Goal: Check status: Check status

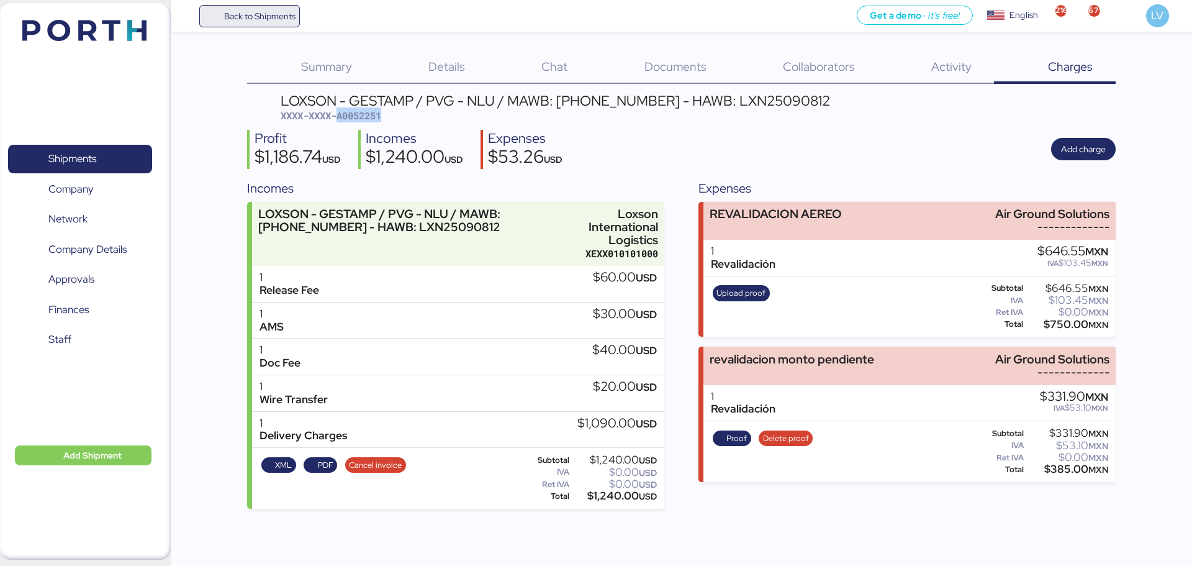
click at [286, 11] on span "Back to Shipments" at bounding box center [259, 16] width 71 height 15
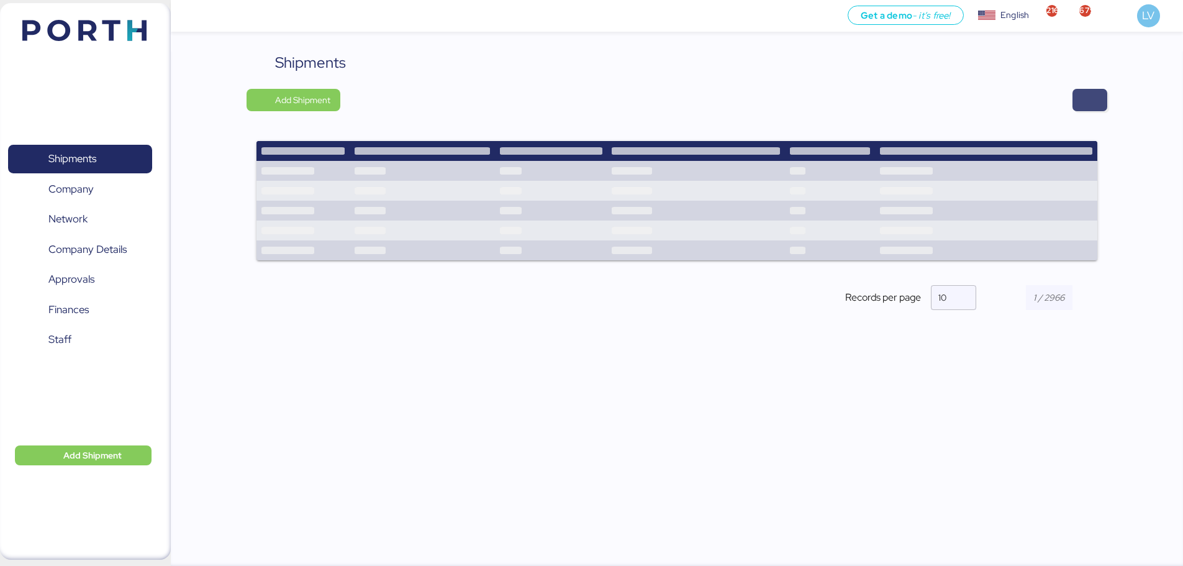
click at [1100, 104] on span "button" at bounding box center [1089, 100] width 35 height 22
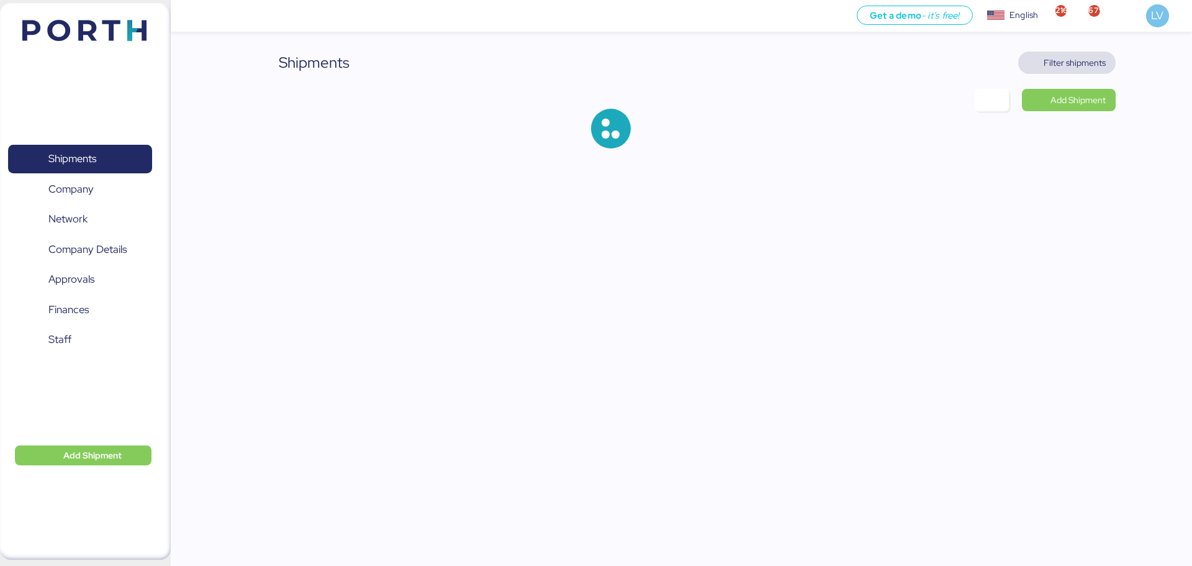
click at [1098, 70] on span "Filter shipments" at bounding box center [1075, 62] width 62 height 15
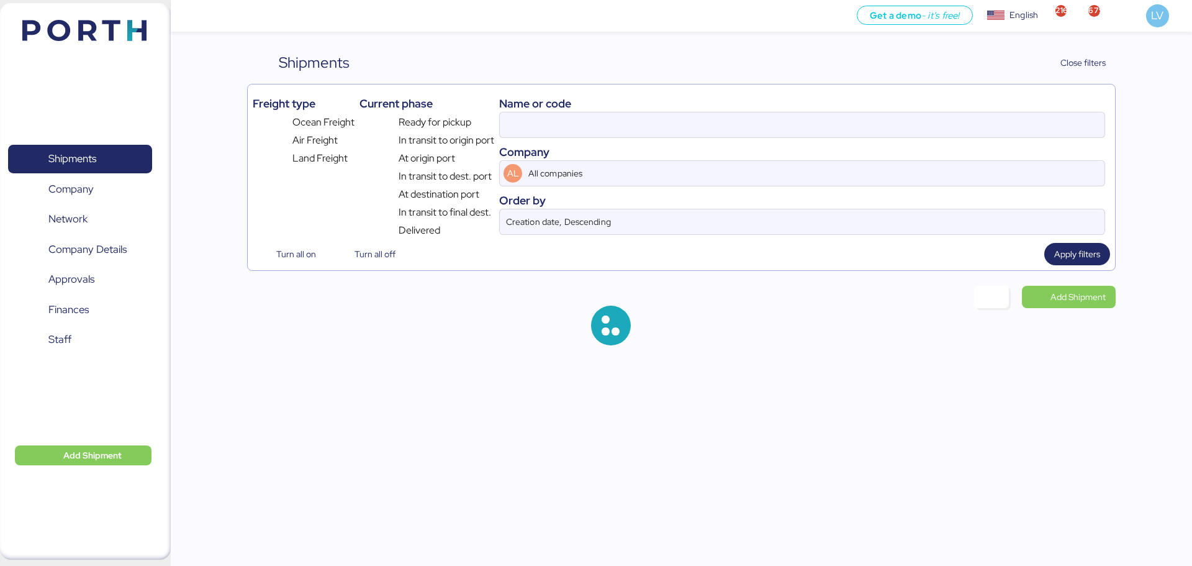
click at [870, 107] on div "Name or code" at bounding box center [802, 103] width 606 height 17
click at [868, 116] on input at bounding box center [802, 124] width 605 height 25
paste input "KMTCTAO8135938"
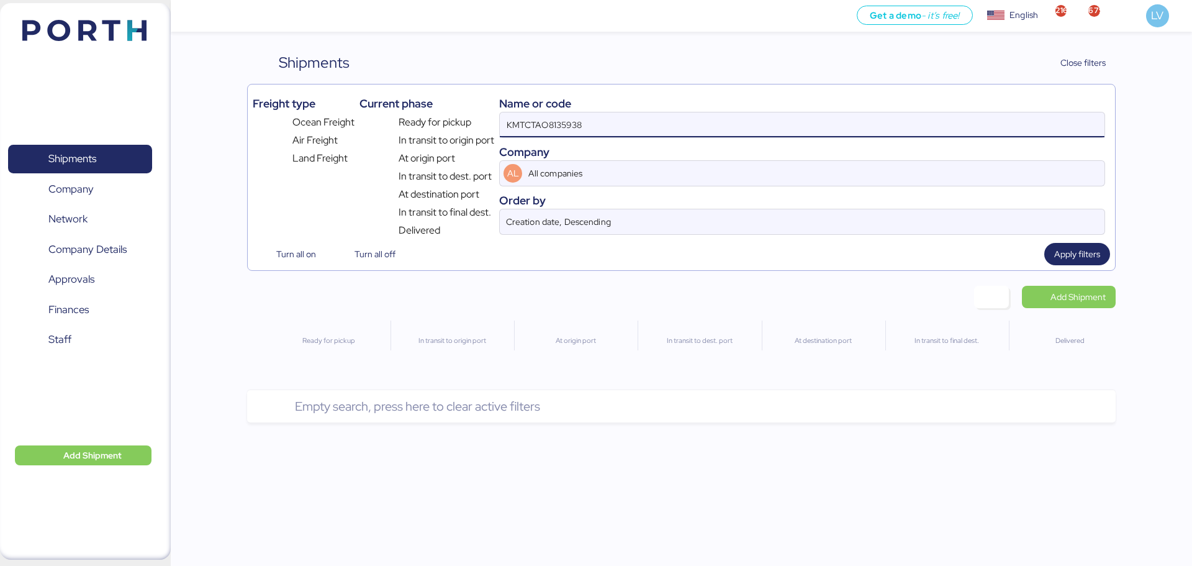
click at [586, 140] on div "Name or code KMTCTAO8135938 Company AL All companies Order by Creation date, De…" at bounding box center [802, 163] width 606 height 148
click at [593, 119] on input "KMTCTAO8135938" at bounding box center [802, 124] width 605 height 25
paste input "O0052270"
type input "O0052270"
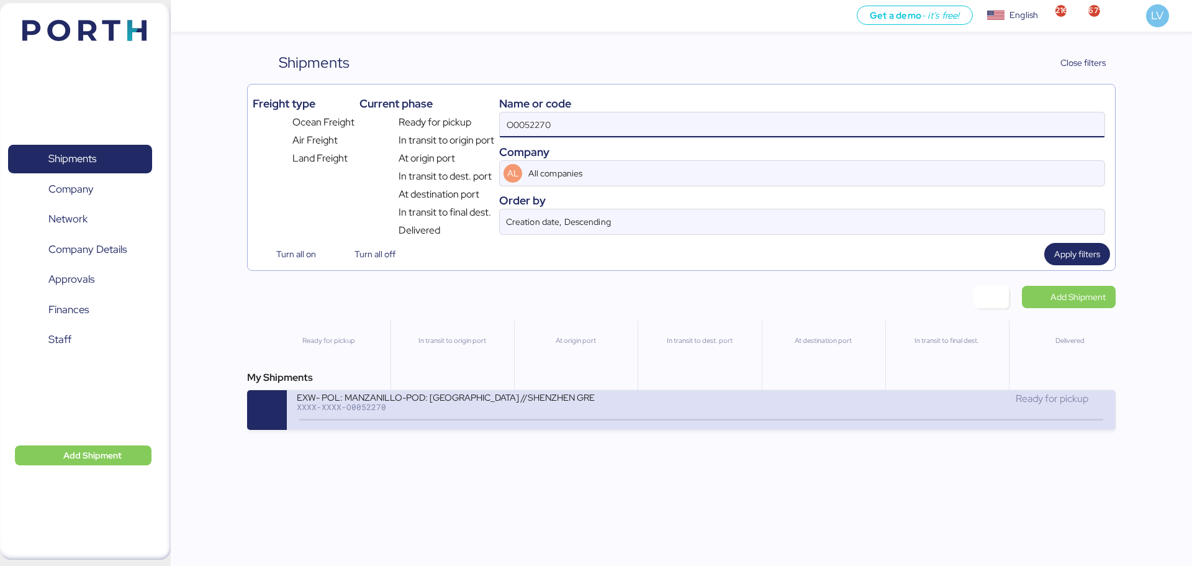
click at [527, 406] on div "XXXX-XXXX-O0052270" at bounding box center [446, 406] width 298 height 9
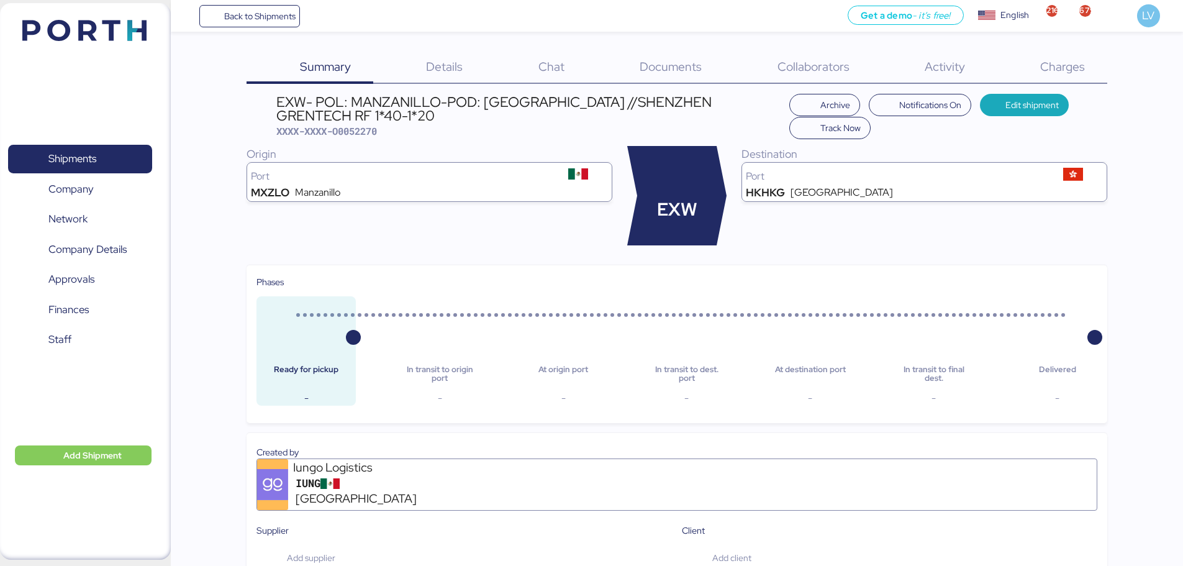
click at [291, 4] on div "Back to Shipments Get a demo - it’s free! Get a demo English Inglés English 216…" at bounding box center [677, 16] width 1012 height 32
click at [299, 29] on div "Back to Shipments Get a demo - it’s free! Get a demo English Inglés English 216…" at bounding box center [677, 16] width 1012 height 32
click at [287, 13] on span "Back to Shipments" at bounding box center [259, 16] width 71 height 15
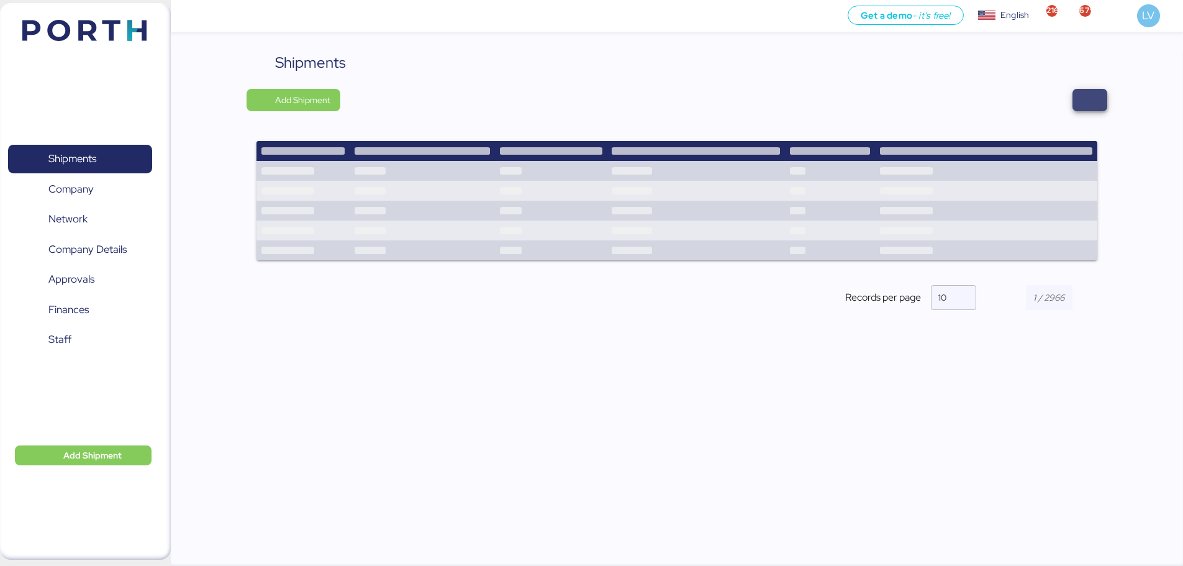
click at [1081, 107] on span "button" at bounding box center [1089, 100] width 35 height 22
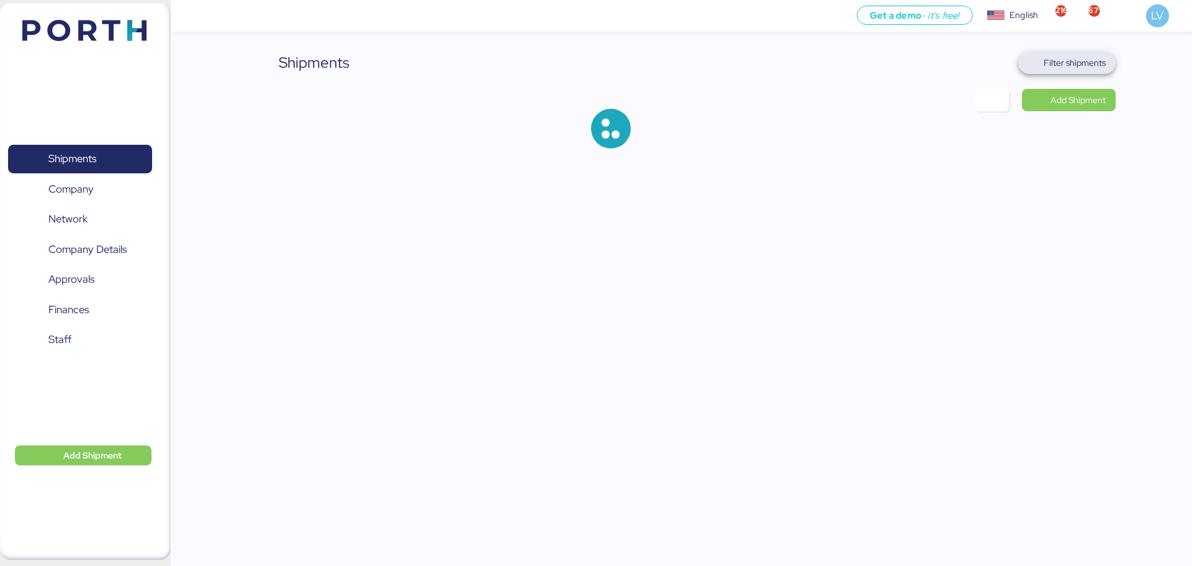
click at [1091, 59] on span "Filter shipments" at bounding box center [1075, 62] width 62 height 15
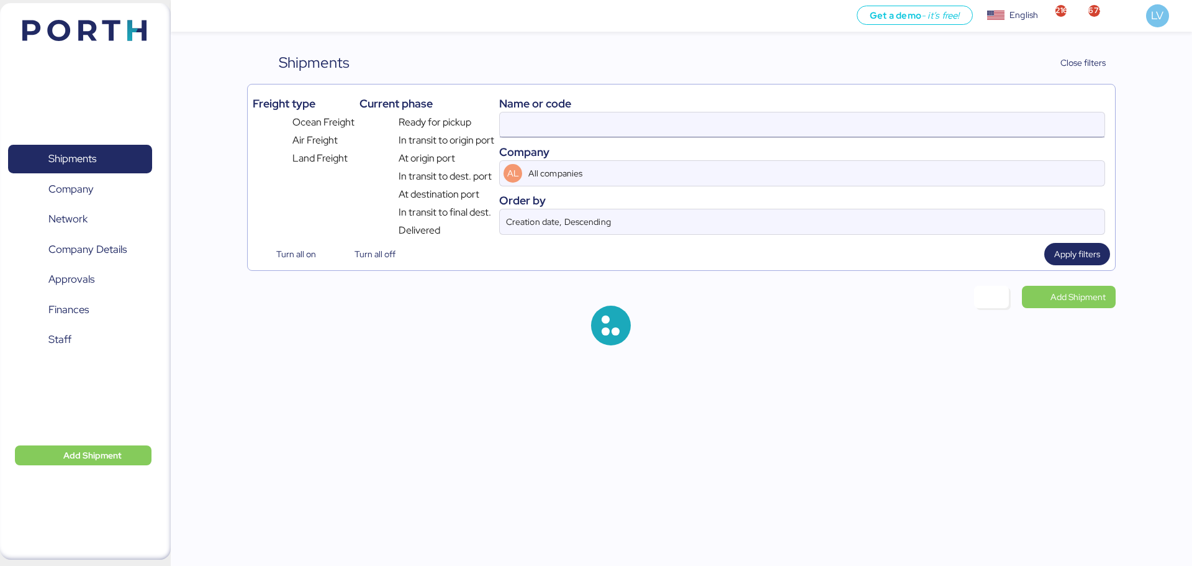
click at [972, 127] on input at bounding box center [802, 124] width 605 height 25
paste input "ZIMUSHH31872763"
type input "ZIMUSHH31872763"
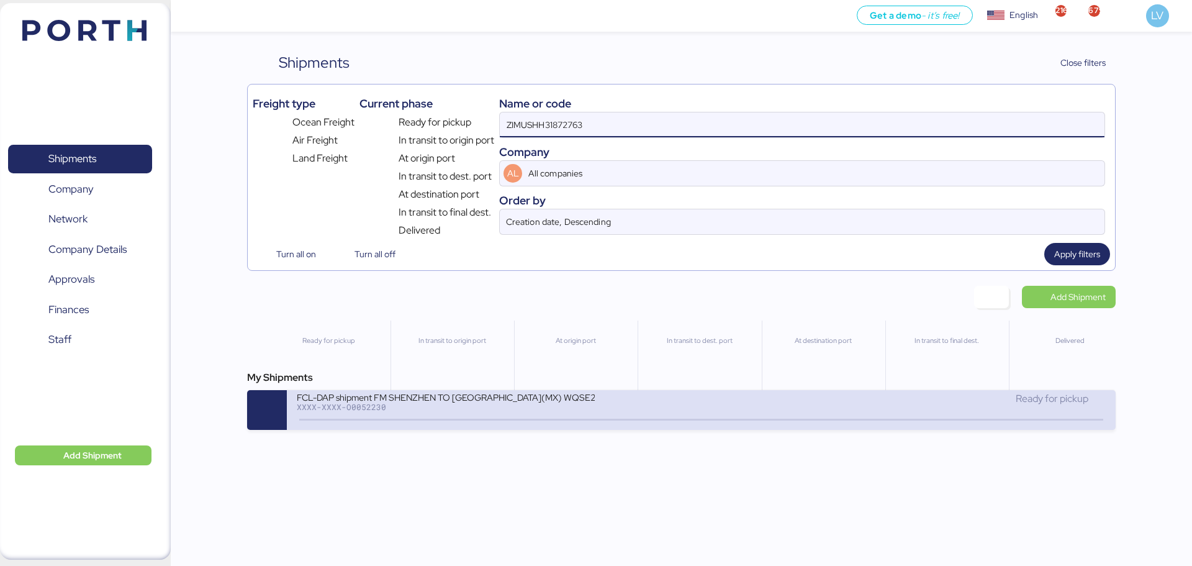
click at [717, 399] on div "Ready for pickup" at bounding box center [904, 398] width 404 height 15
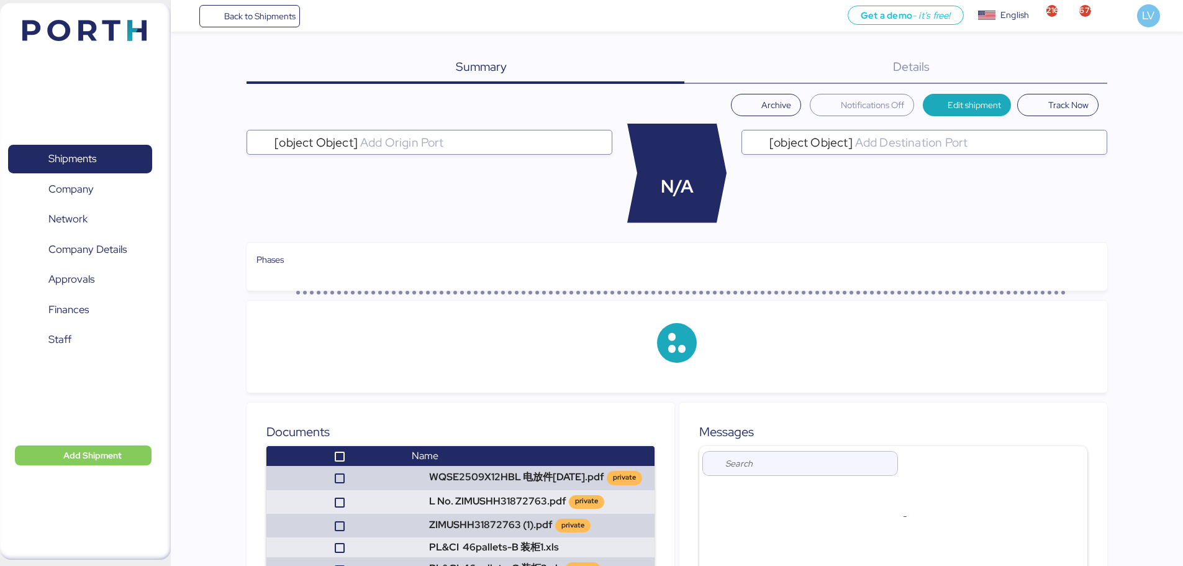
click at [1075, 61] on div "Summary 0 Details 0" at bounding box center [677, 68] width 861 height 32
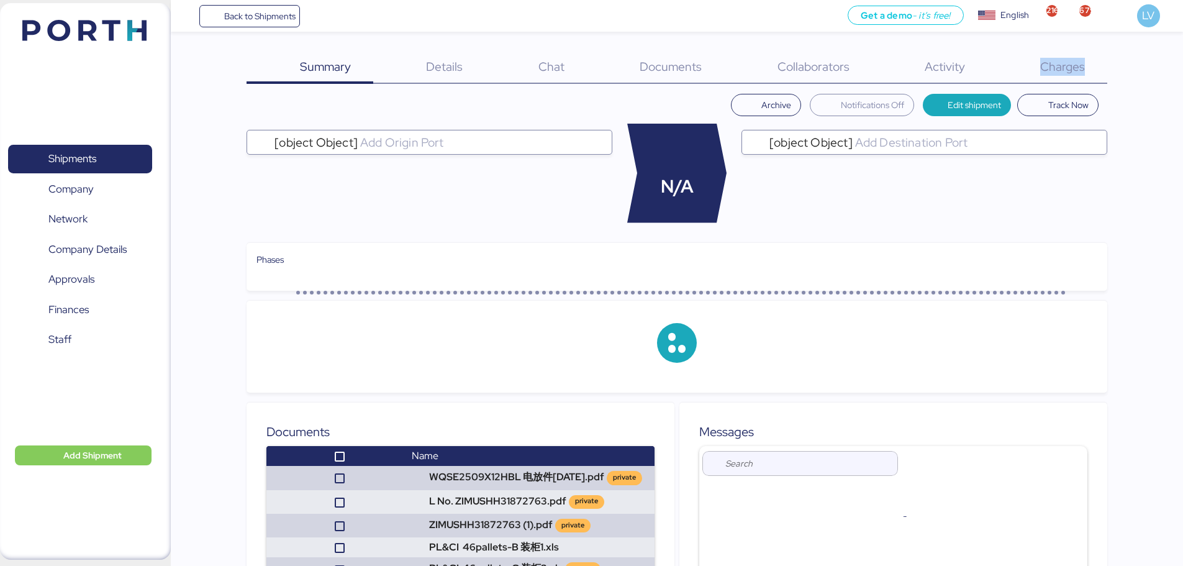
click at [1075, 61] on span "Charges" at bounding box center [1062, 66] width 45 height 16
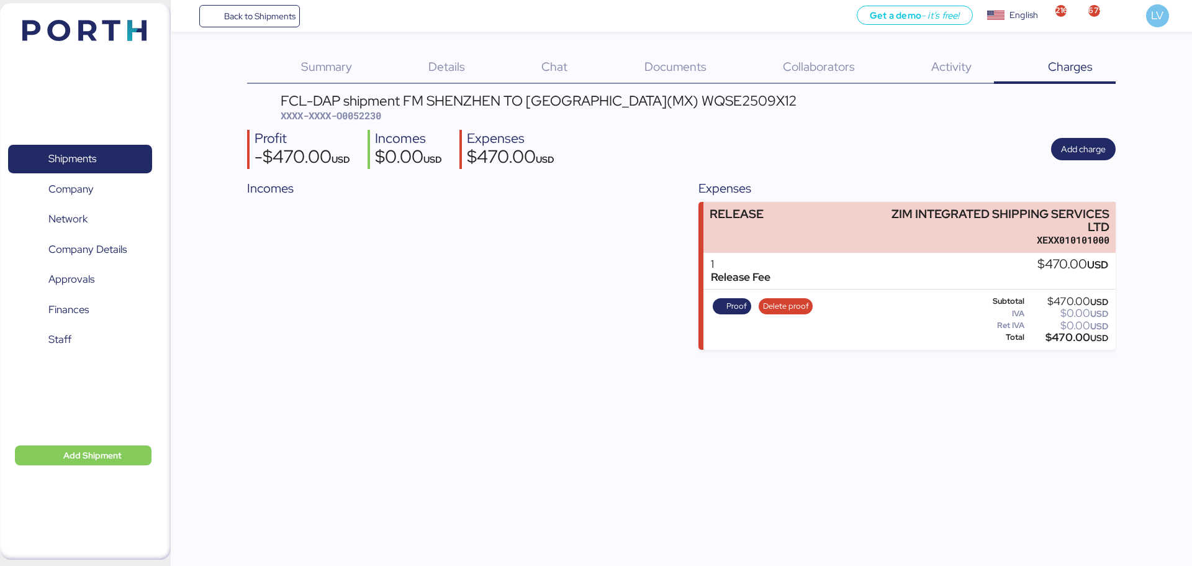
click at [367, 117] on span "XXXX-XXXX-O0052230" at bounding box center [331, 115] width 101 height 12
copy span "O0052230"
click at [460, 51] on div "Summary 0 Details 0 Chat 0 Documents 0 Collaborators 0 Activity 0 Charges 0 FCL…" at bounding box center [596, 175] width 1192 height 350
